Goal: Task Accomplishment & Management: Complete application form

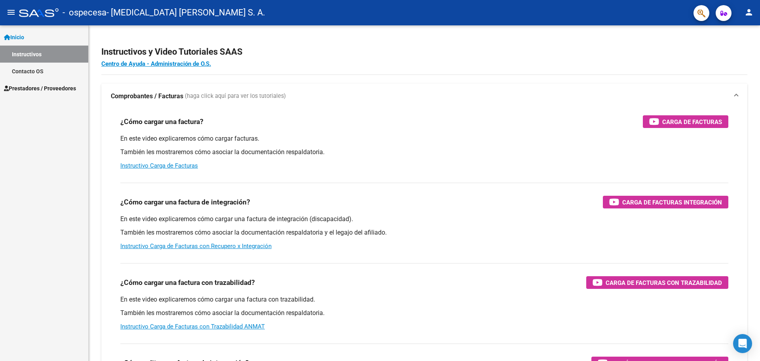
click at [49, 89] on span "Prestadores / Proveedores" at bounding box center [40, 88] width 72 height 9
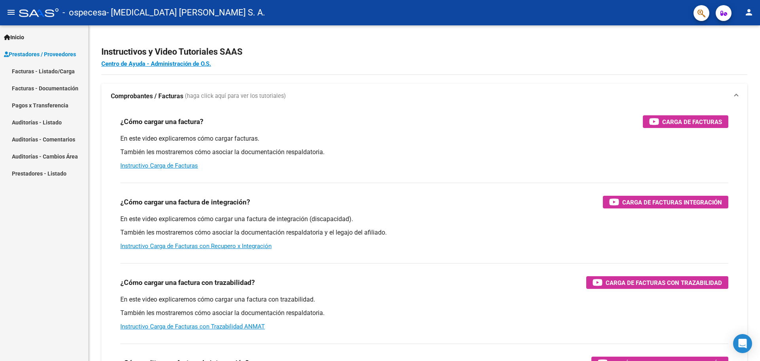
click at [61, 72] on link "Facturas - Listado/Carga" at bounding box center [44, 71] width 88 height 17
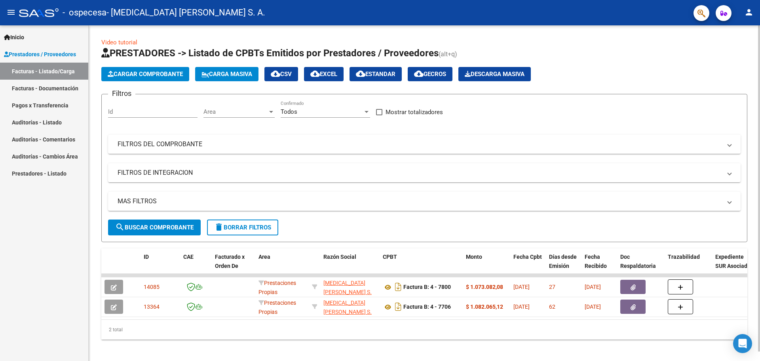
click at [168, 75] on span "Cargar Comprobante" at bounding box center [145, 73] width 75 height 7
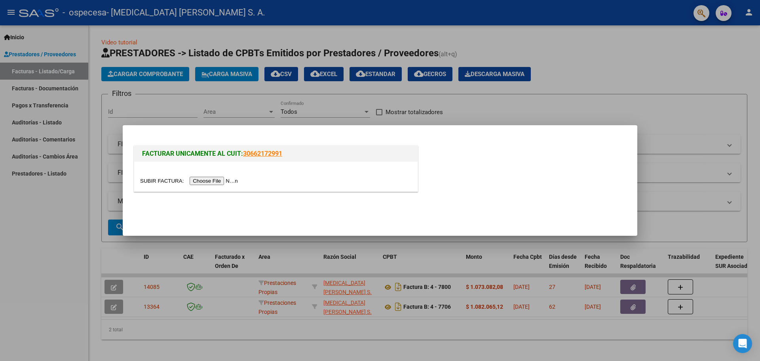
click at [213, 179] on input "file" at bounding box center [190, 181] width 100 height 8
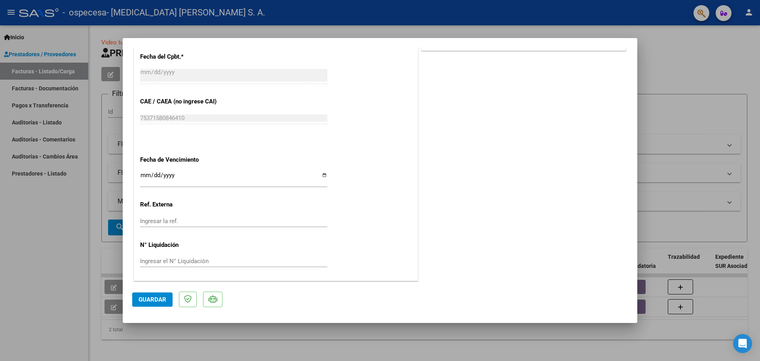
scroll to position [398, 0]
click at [299, 171] on div "Ingresar la fecha" at bounding box center [233, 178] width 187 height 17
click at [323, 175] on input "Ingresar la fecha" at bounding box center [233, 177] width 187 height 13
type input "[DATE]"
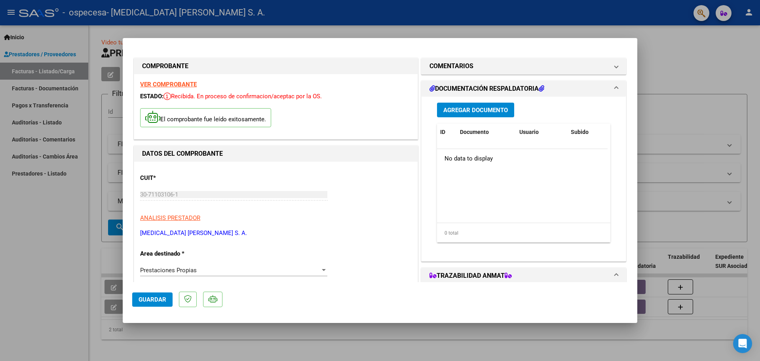
scroll to position [0, 0]
click at [495, 107] on span "Agregar Documento" at bounding box center [476, 110] width 65 height 7
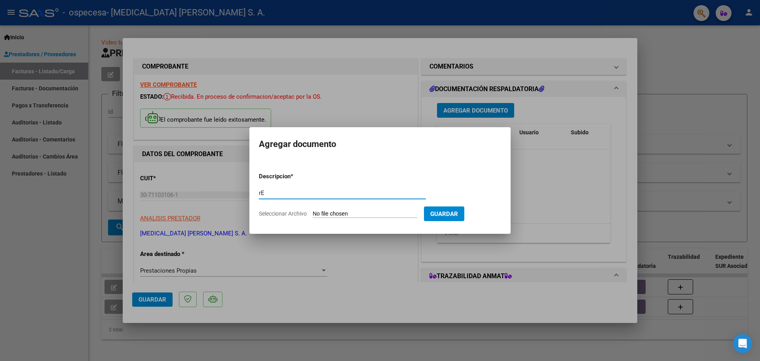
type input "r"
type input "Resumen listado pacientes [PERSON_NAME]"
click at [332, 212] on input "Seleccionar Archivo" at bounding box center [365, 214] width 105 height 8
type input "C:\fakepath\Resumen OSPECESA AGOSTO.pdf"
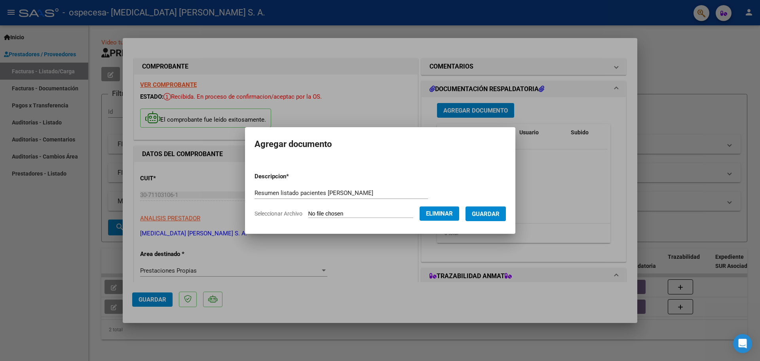
click at [493, 210] on span "Guardar" at bounding box center [486, 213] width 28 height 7
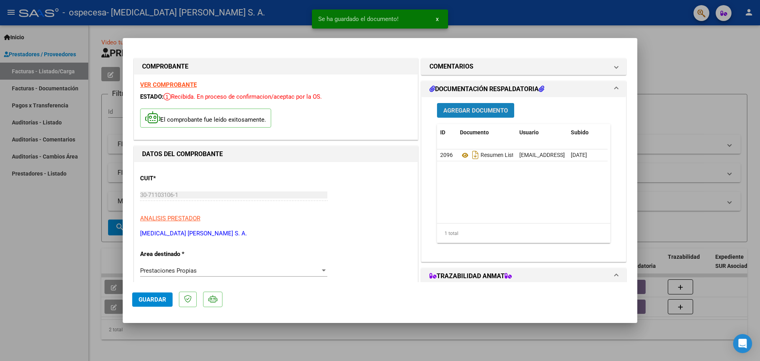
click at [482, 111] on span "Agregar Documento" at bounding box center [476, 110] width 65 height 7
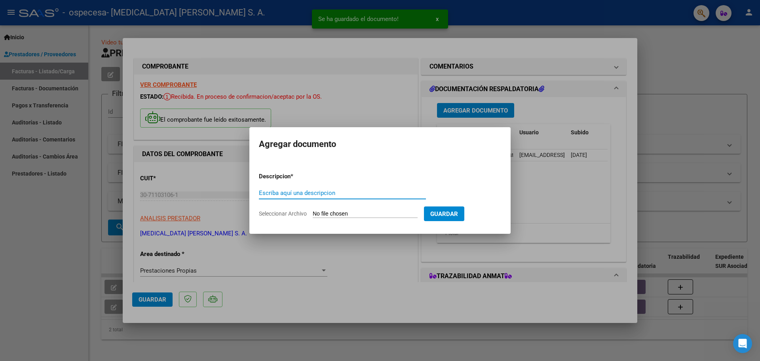
click at [351, 187] on div "Escriba aquí una descripcion" at bounding box center [342, 193] width 167 height 12
click at [348, 194] on input "Escriba aquí una descripcion" at bounding box center [342, 192] width 167 height 7
type input "r"
click at [353, 212] on input "Seleccionar Archivo" at bounding box center [365, 214] width 105 height 8
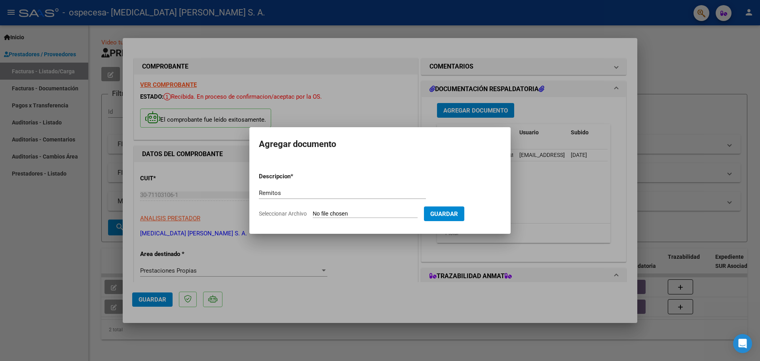
drag, startPoint x: 324, startPoint y: 190, endPoint x: 323, endPoint y: 195, distance: 4.8
click at [324, 191] on input "Remitos" at bounding box center [342, 192] width 167 height 7
type input "Remitos AGOSTO"
click at [334, 215] on input "Seleccionar Archivo" at bounding box center [365, 214] width 105 height 8
type input "C:\fakepath\Remitos OSPECESA AGOSTO.pdf"
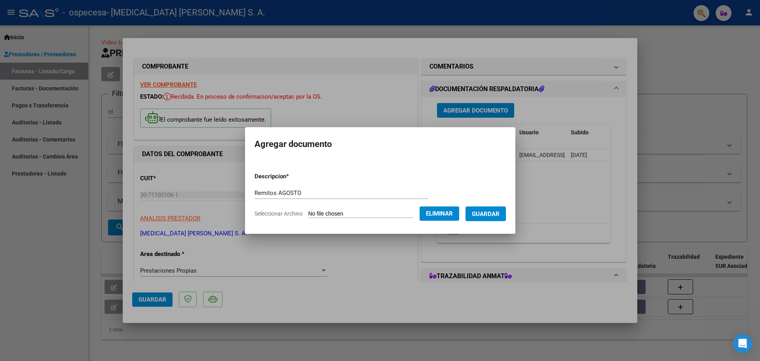
click at [496, 209] on button "Guardar" at bounding box center [486, 213] width 40 height 15
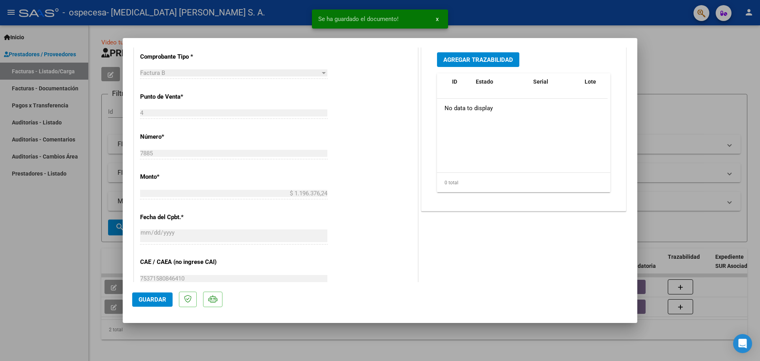
scroll to position [398, 0]
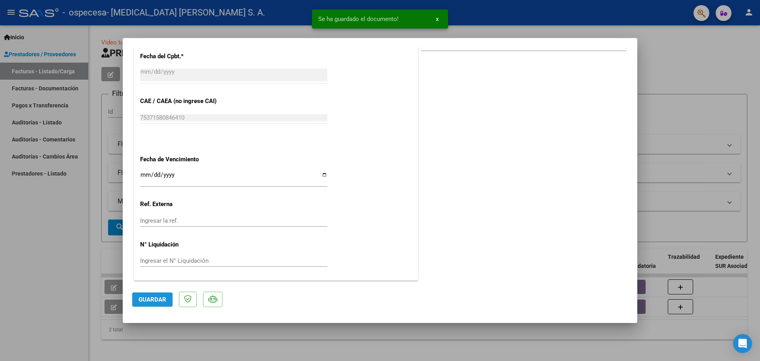
click at [159, 295] on button "Guardar" at bounding box center [152, 299] width 40 height 14
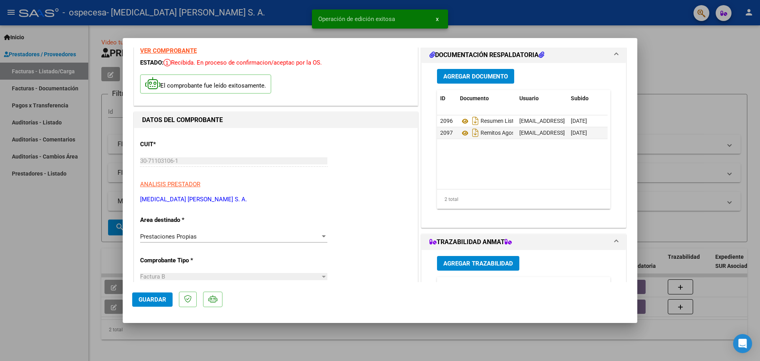
scroll to position [0, 0]
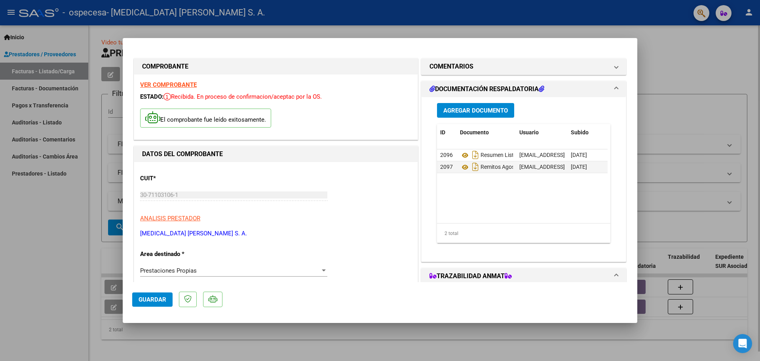
click at [110, 214] on div at bounding box center [380, 180] width 760 height 361
type input "$ 0,00"
